Goal: Find specific page/section: Find specific page/section

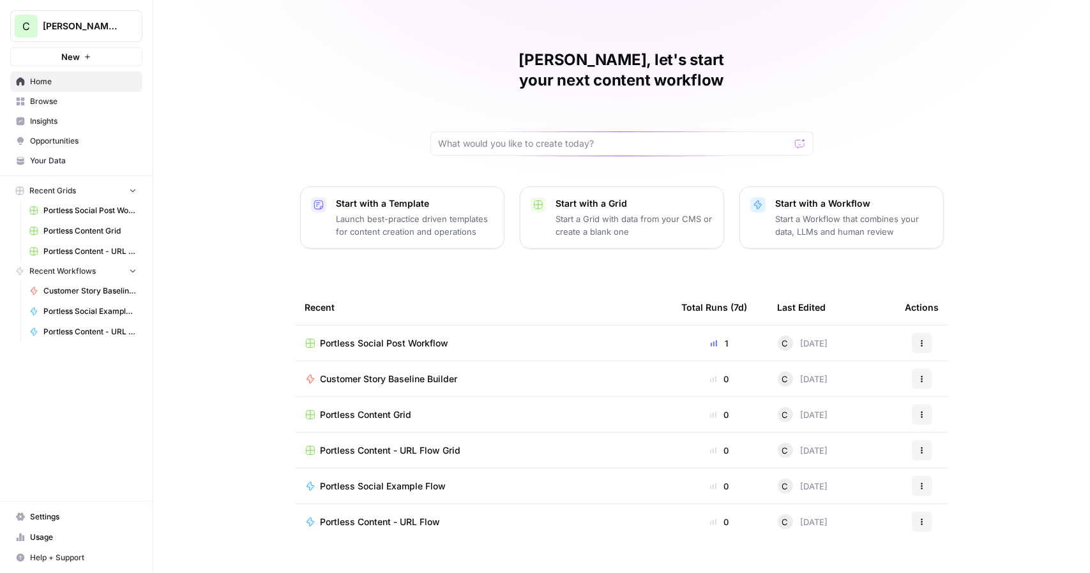
scroll to position [13, 0]
click at [70, 99] on span "Browse" at bounding box center [83, 101] width 107 height 11
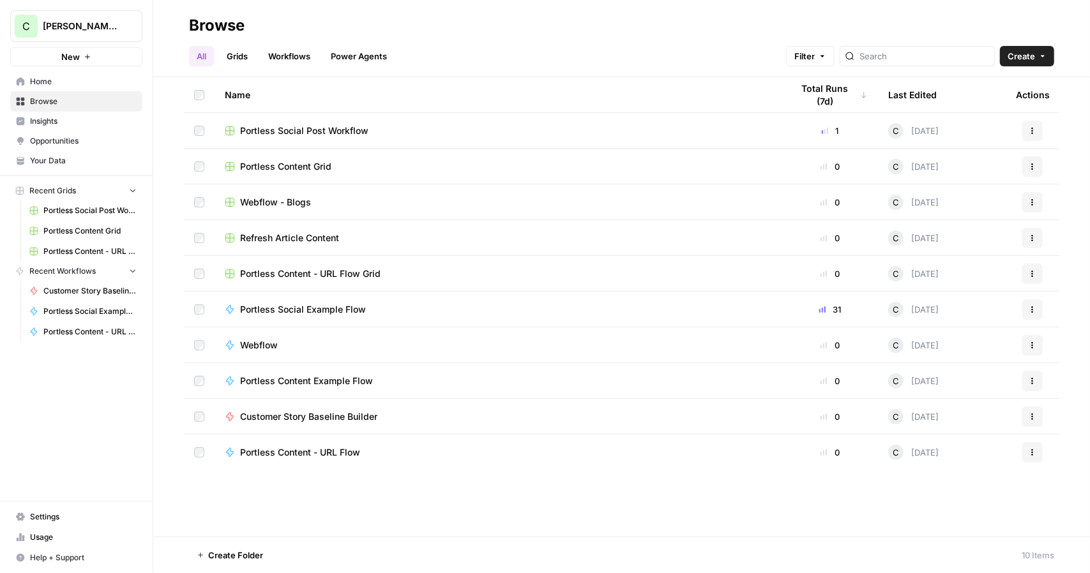
click at [84, 155] on span "Your Data" at bounding box center [83, 160] width 107 height 11
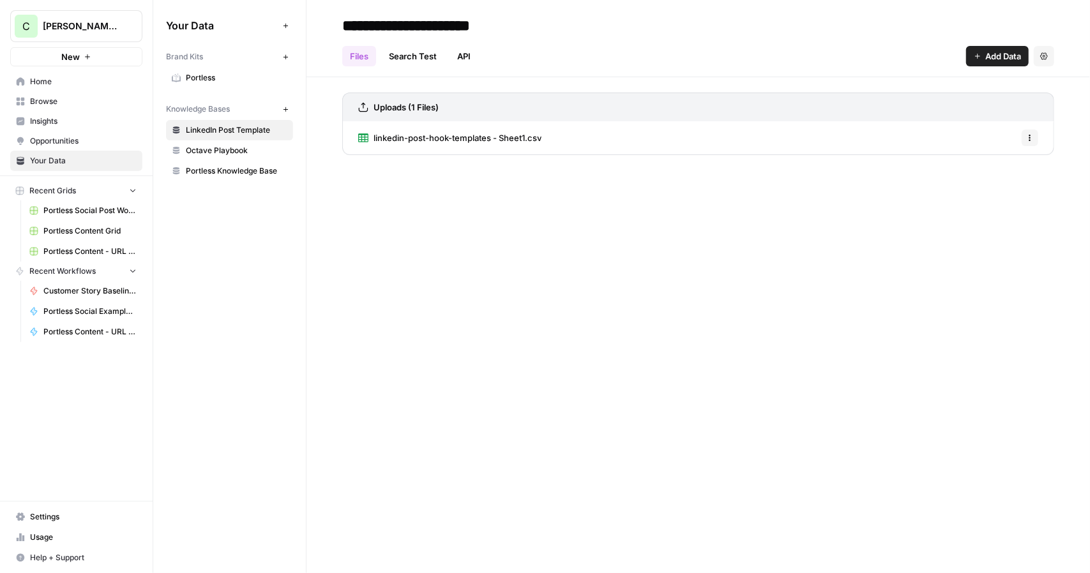
click at [77, 127] on link "Insights" at bounding box center [76, 121] width 132 height 20
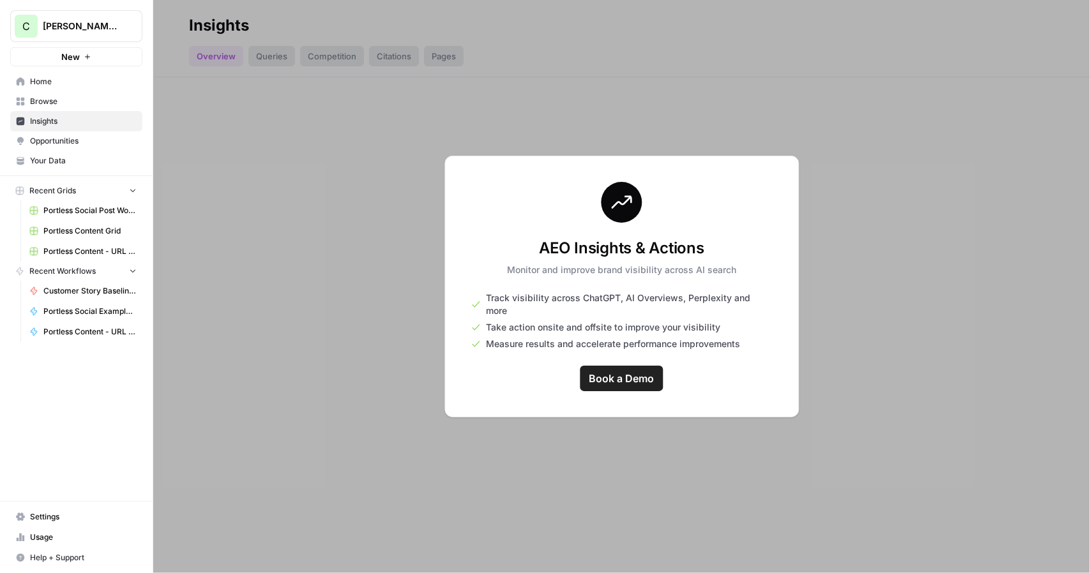
click at [109, 24] on span "[PERSON_NAME]'s Workspace" at bounding box center [81, 26] width 77 height 13
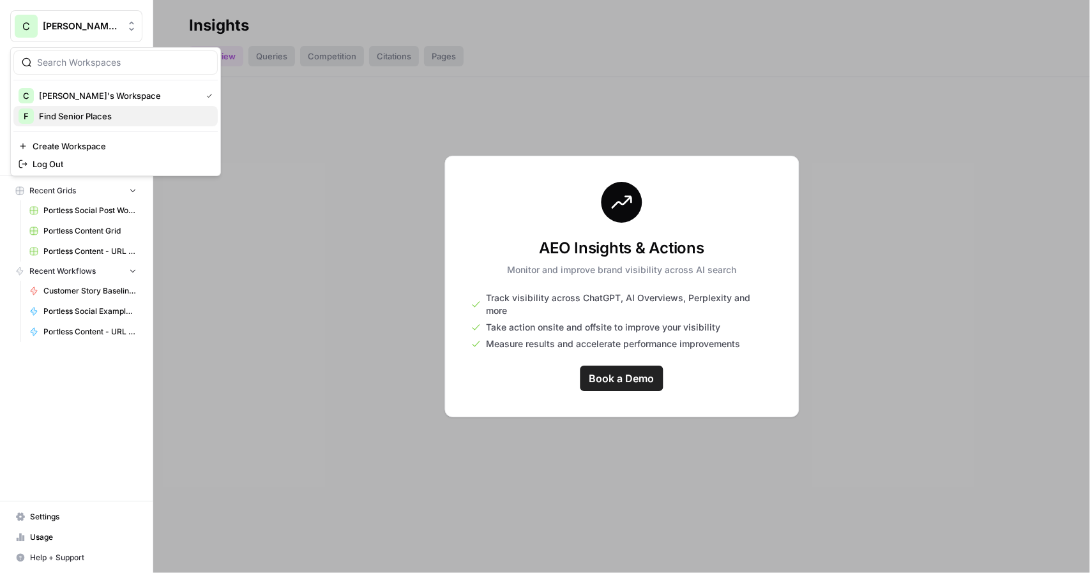
click at [102, 112] on span "Find Senior Places" at bounding box center [123, 116] width 169 height 13
